Goal: Transaction & Acquisition: Purchase product/service

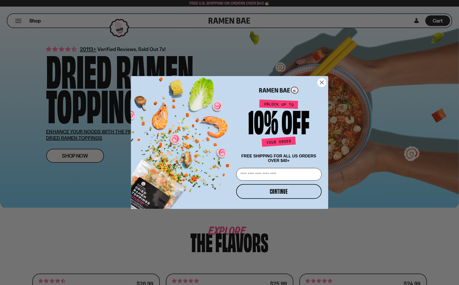
click at [324, 84] on circle "Close dialog" at bounding box center [321, 82] width 8 height 8
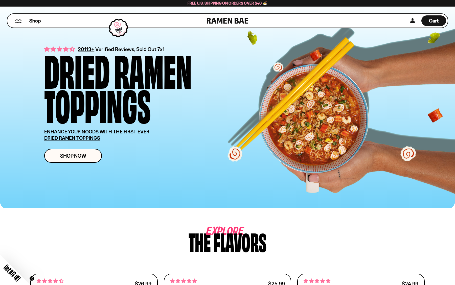
click at [18, 22] on button "Mobile Menu Trigger" at bounding box center [18, 21] width 7 height 4
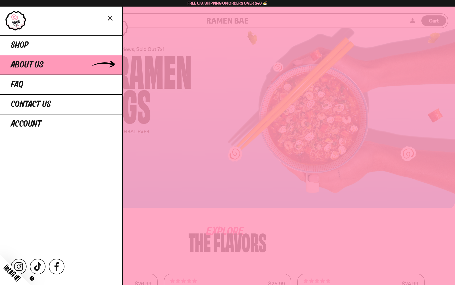
click at [39, 63] on span "About Us" at bounding box center [27, 64] width 33 height 9
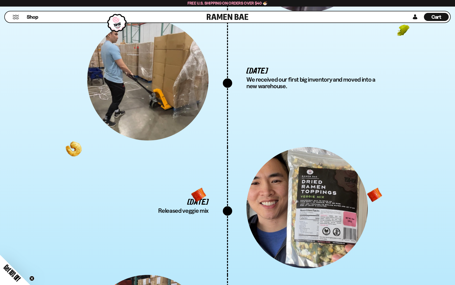
scroll to position [1437, 0]
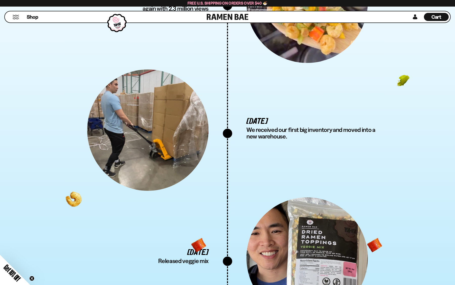
click at [16, 18] on button "Mobile Menu Trigger" at bounding box center [15, 17] width 7 height 4
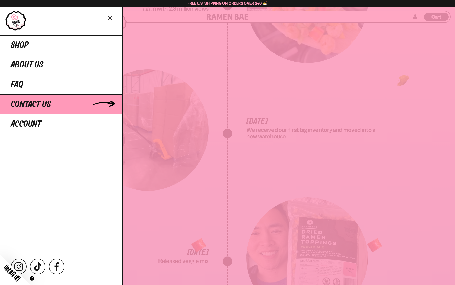
click at [42, 107] on span "Contact Us" at bounding box center [31, 104] width 40 height 9
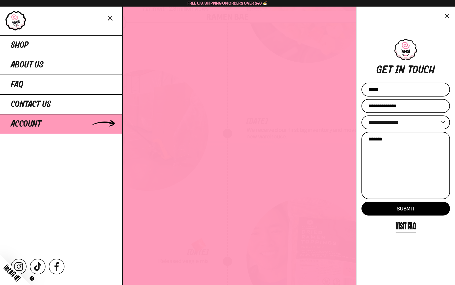
click at [40, 121] on span "Account" at bounding box center [26, 124] width 30 height 9
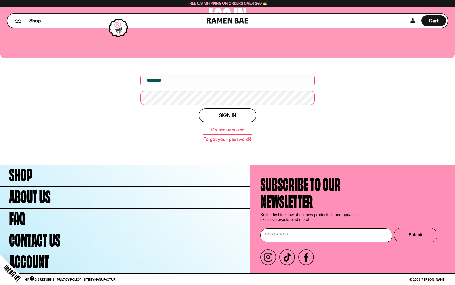
scroll to position [35, 0]
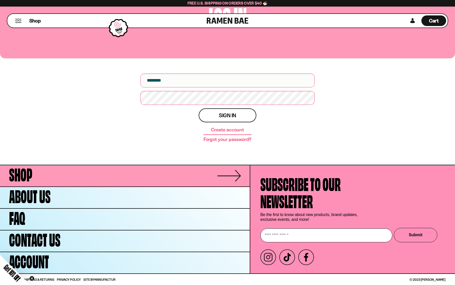
click at [26, 178] on span "Shop" at bounding box center [20, 173] width 23 height 17
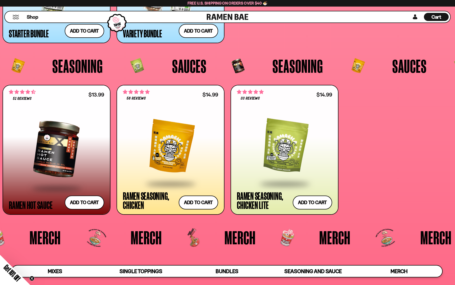
scroll to position [1391, 0]
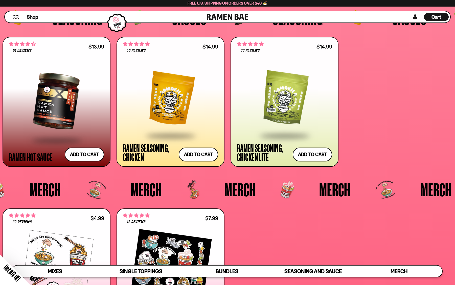
click at [168, 117] on div at bounding box center [170, 98] width 95 height 73
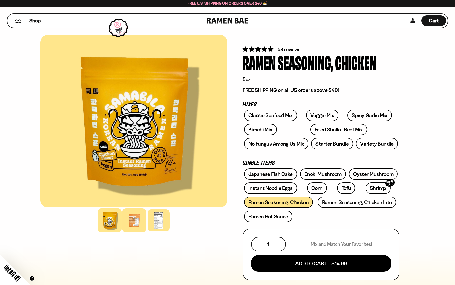
click at [134, 222] on div at bounding box center [134, 221] width 24 height 24
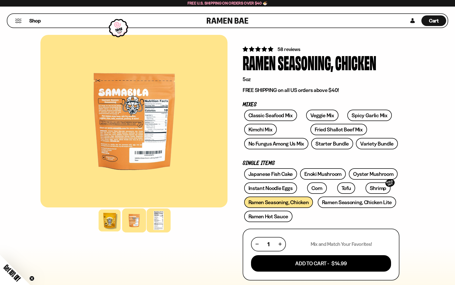
click at [160, 216] on div at bounding box center [159, 221] width 24 height 24
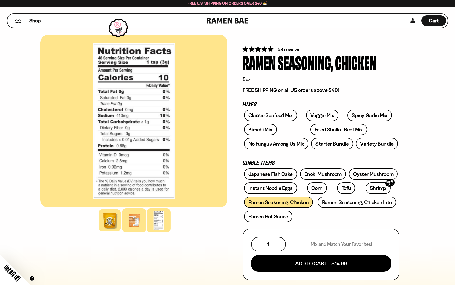
click at [138, 215] on div at bounding box center [134, 221] width 24 height 24
